Goal: Register for event/course

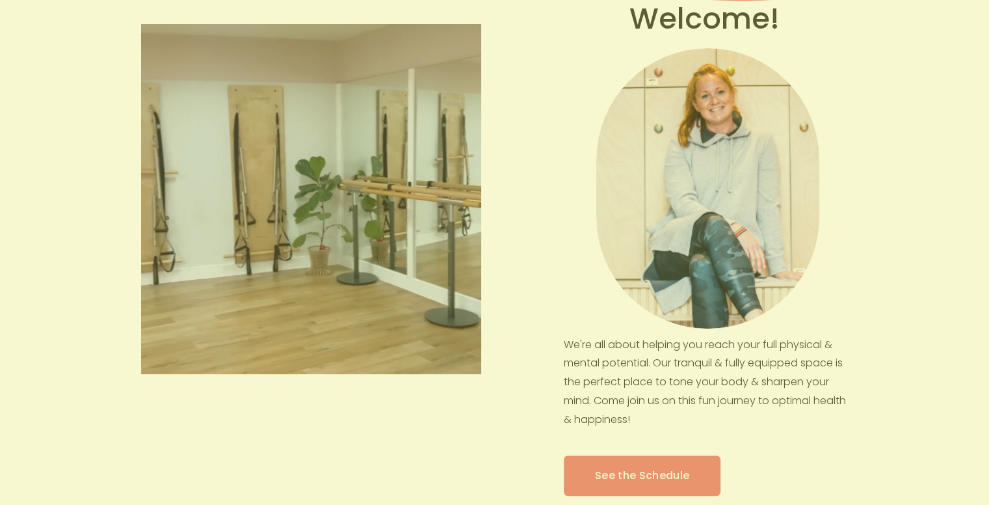
scroll to position [518, 0]
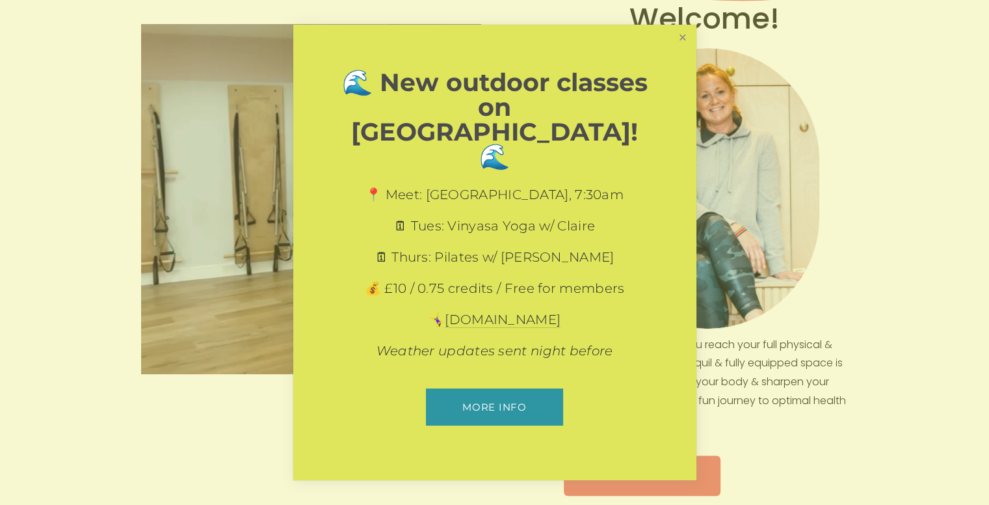
click at [681, 49] on link "Close" at bounding box center [682, 38] width 23 height 23
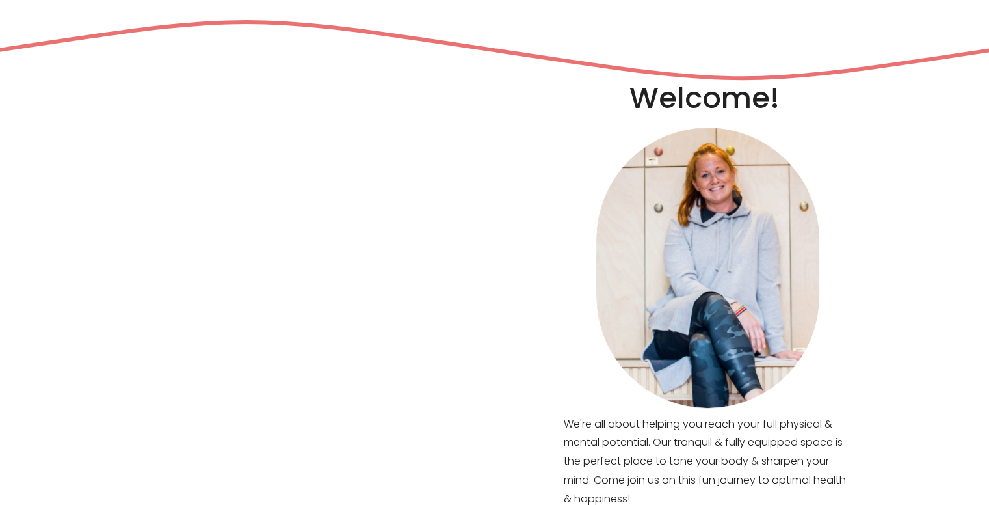
scroll to position [0, 0]
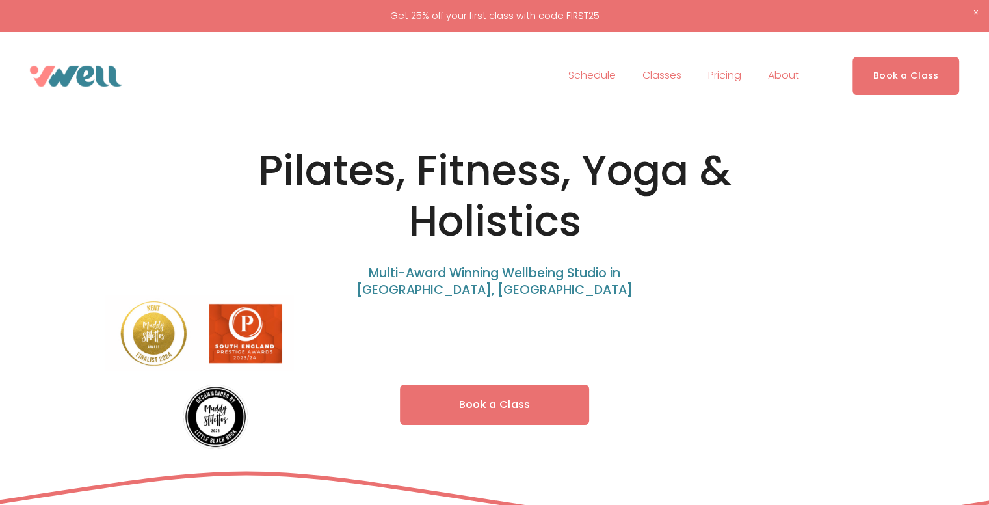
click at [0, 0] on span "Pilates" at bounding box center [0, 0] width 0 height 0
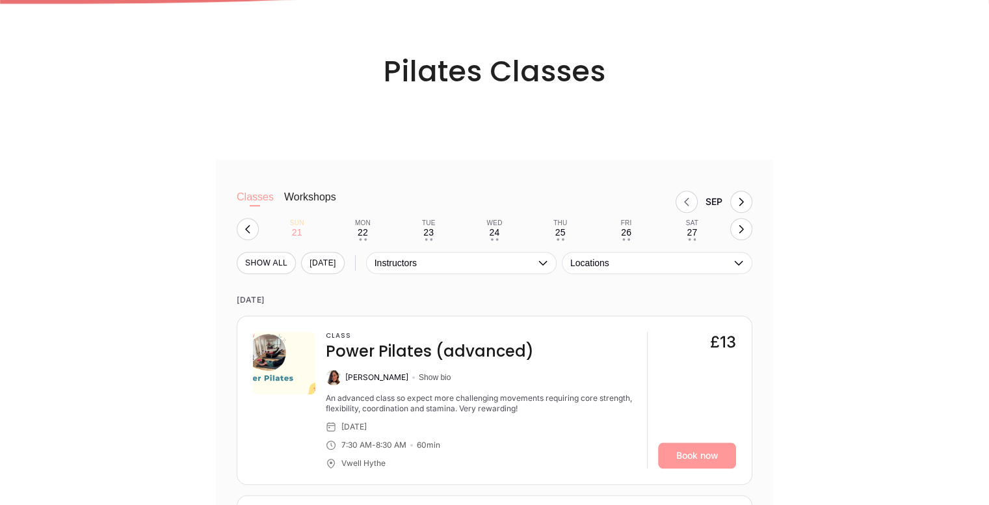
scroll to position [1043, 0]
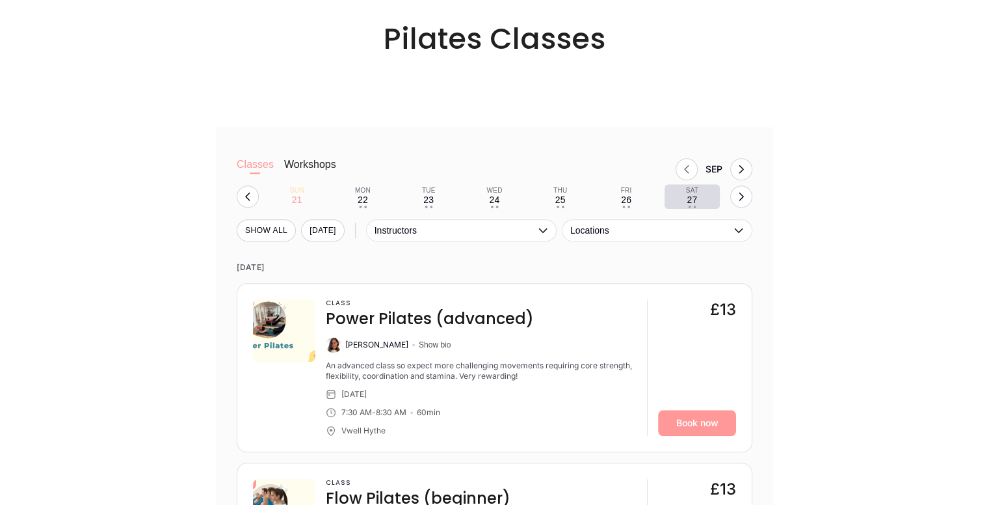
click at [697, 201] on button "Sat 27 • •" at bounding box center [691, 196] width 55 height 25
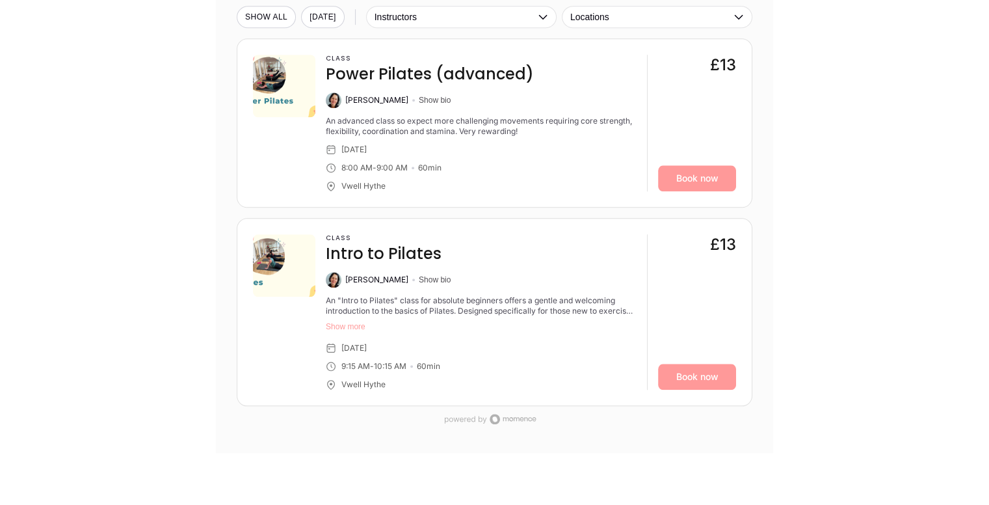
scroll to position [1264, 0]
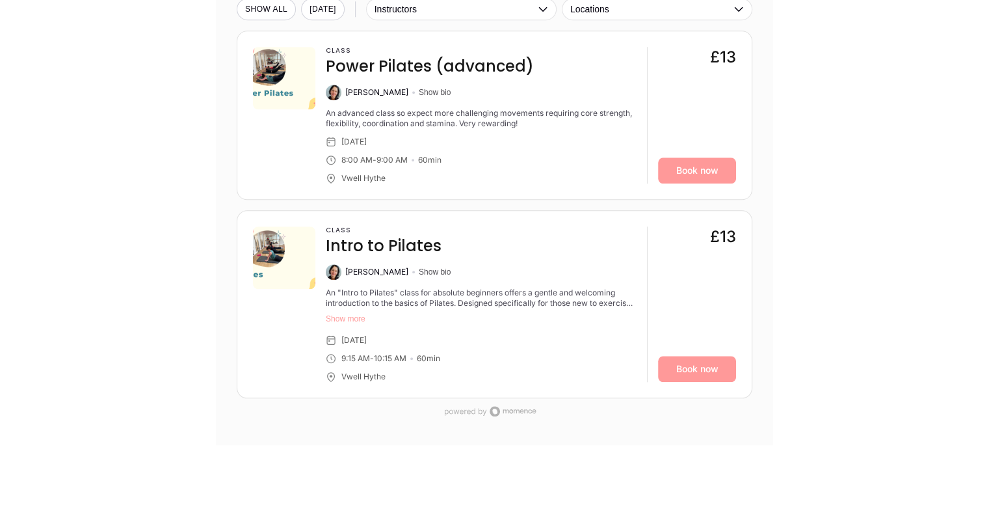
click at [345, 321] on button "Show more" at bounding box center [481, 318] width 311 height 10
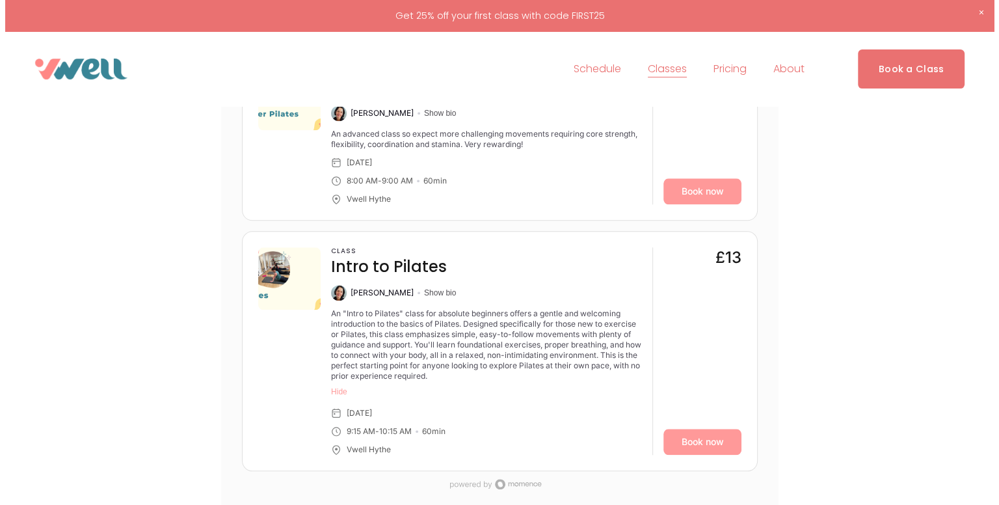
scroll to position [1247, 0]
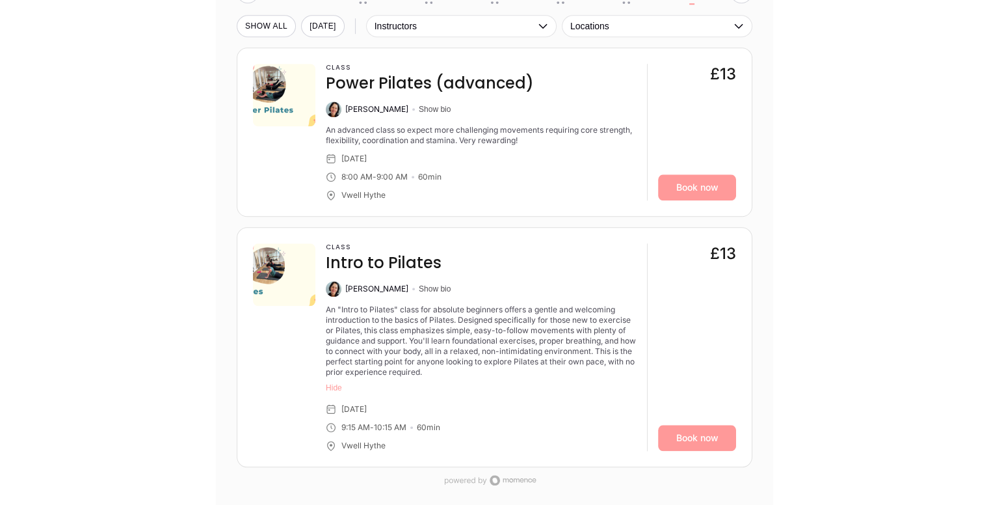
click at [507, 345] on div "An "Intro to Pilates" class for absolute beginners offers a gentle and welcomin…" at bounding box center [481, 340] width 311 height 73
click at [426, 291] on button "Show bio" at bounding box center [435, 288] width 32 height 10
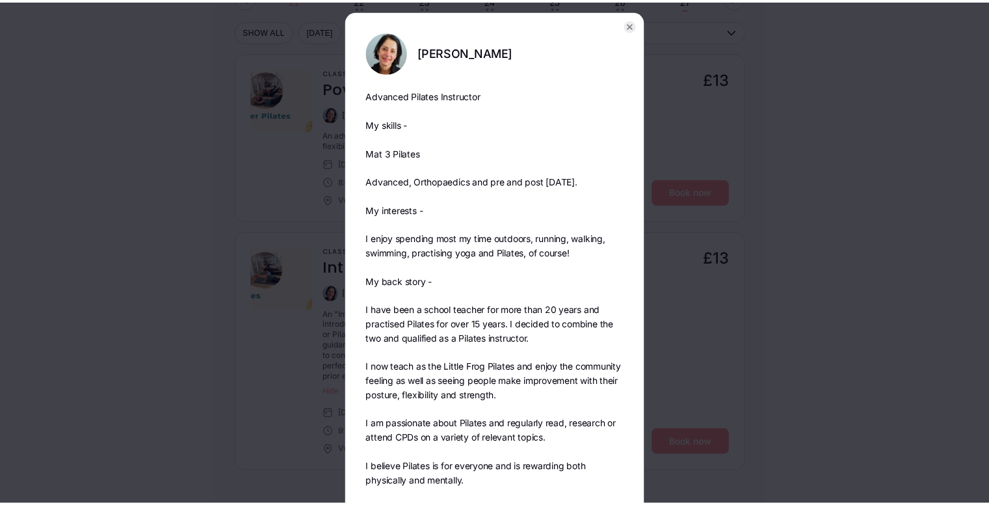
scroll to position [0, 0]
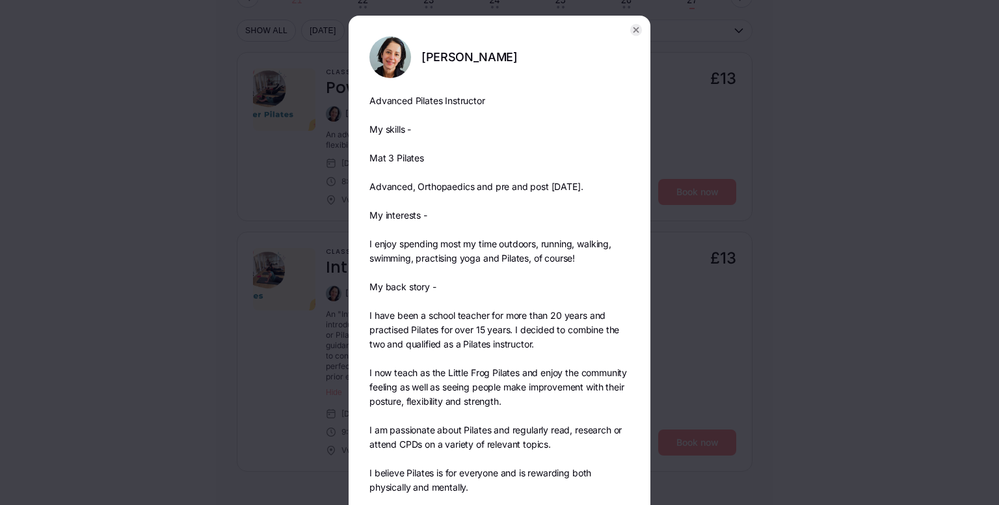
click at [634, 29] on icon "button" at bounding box center [636, 30] width 5 height 5
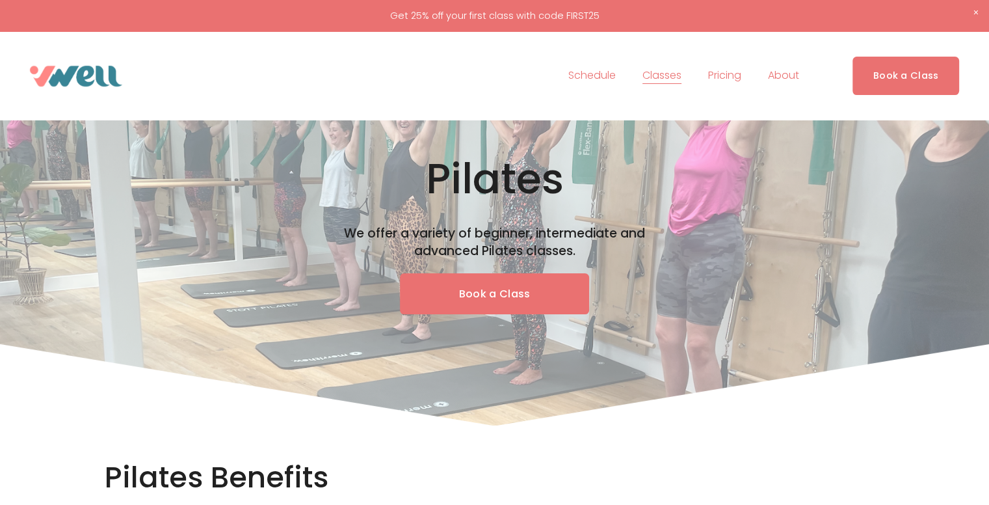
click at [726, 84] on link "Pricing" at bounding box center [724, 76] width 33 height 21
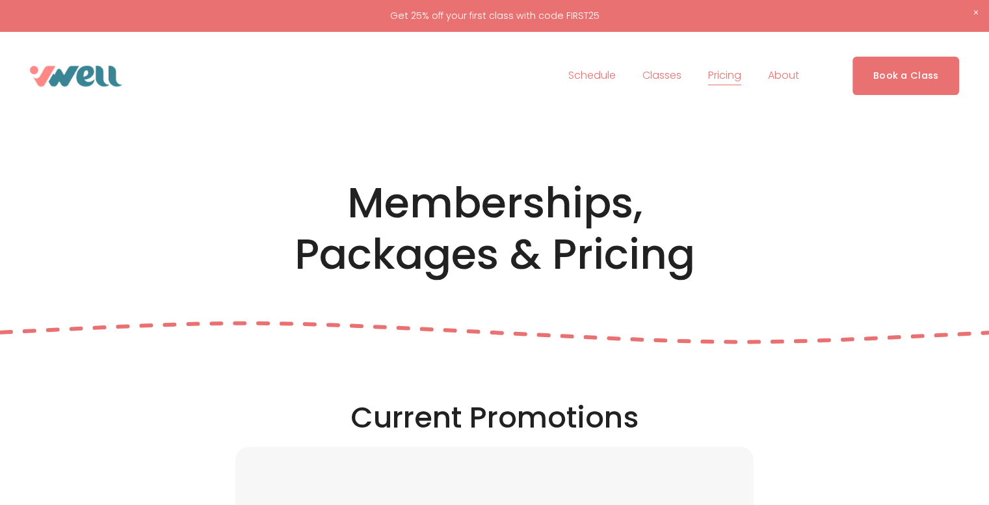
click at [578, 77] on link "Schedule" at bounding box center [591, 76] width 47 height 21
